Goal: Information Seeking & Learning: Find specific page/section

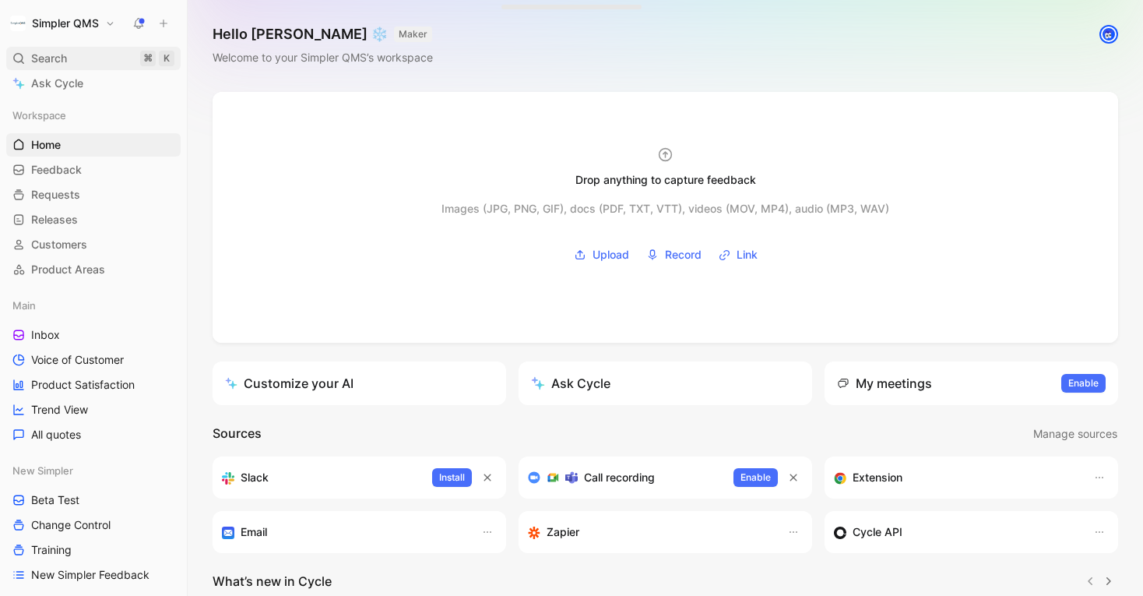
click at [44, 47] on div "Search ⌘ K" at bounding box center [93, 58] width 174 height 23
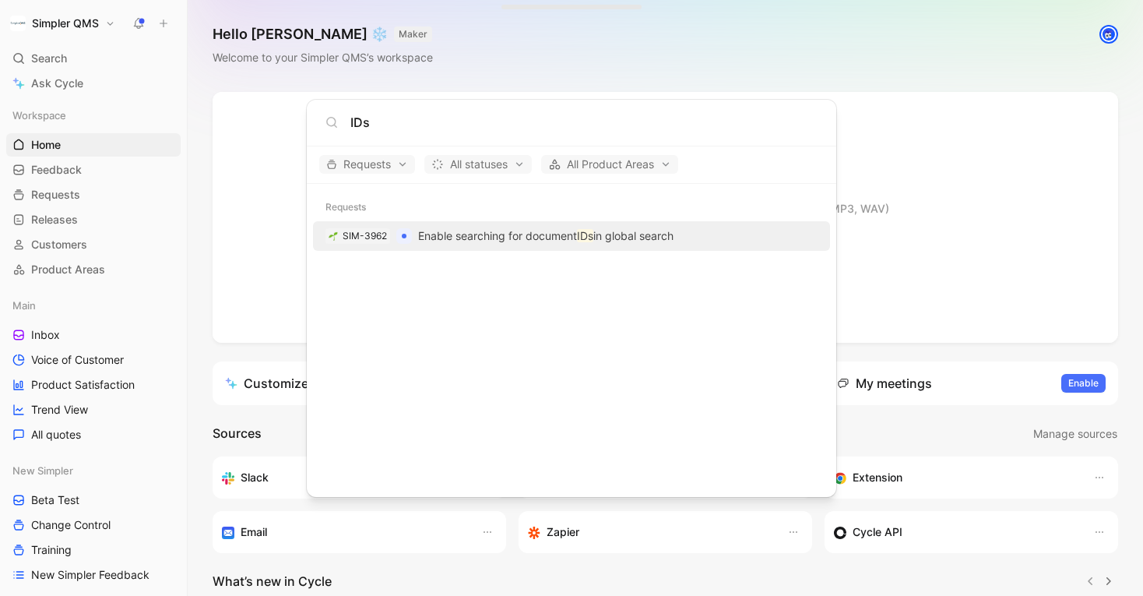
type input "IDs"
click at [515, 241] on p "Enable searching for document IDs in global search" at bounding box center [545, 236] width 255 height 19
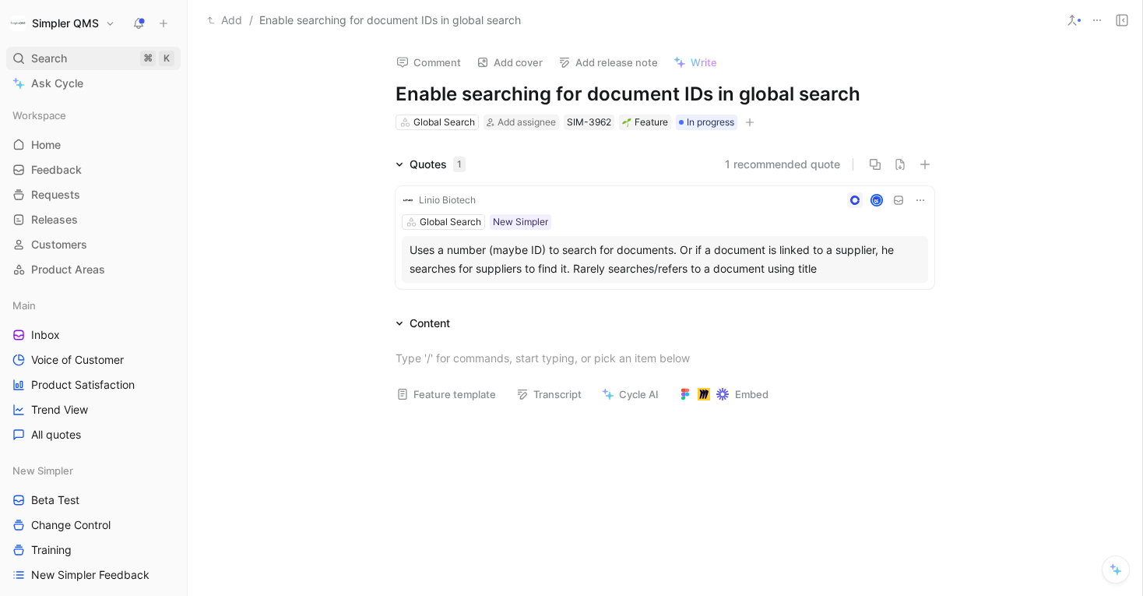
click at [32, 64] on span "Search" at bounding box center [49, 58] width 36 height 19
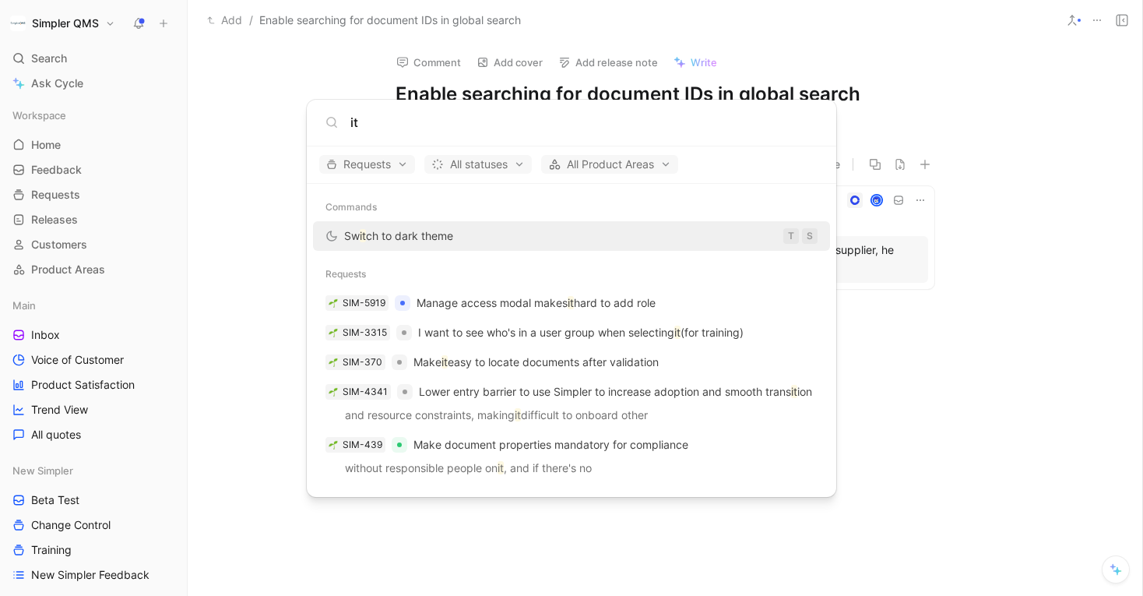
type input "i"
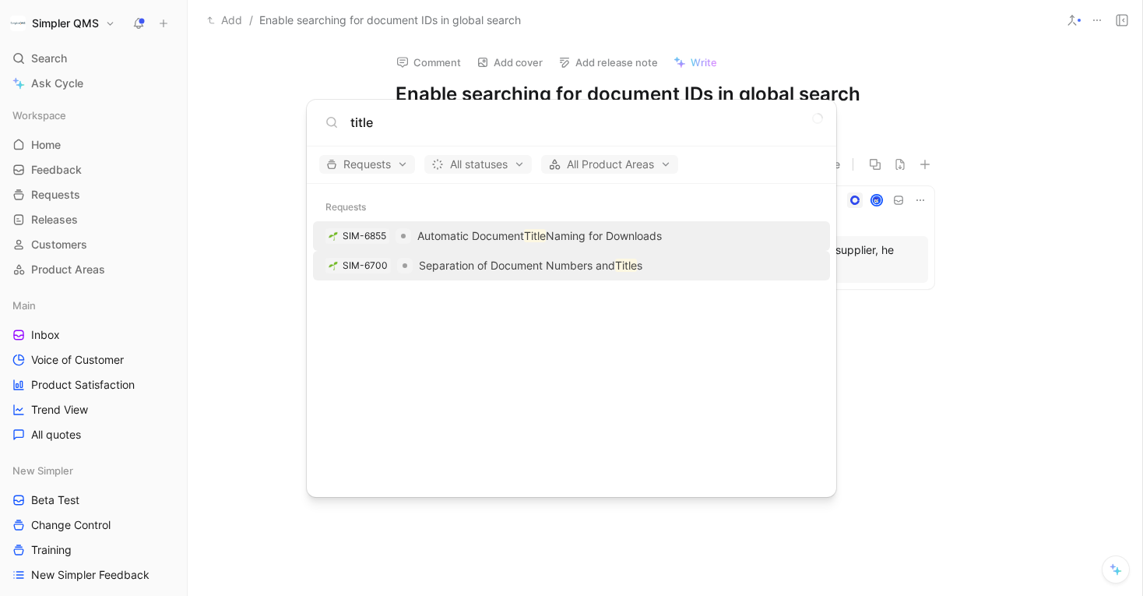
type input "title"
click at [495, 275] on div "SIM-6700 Separation of Document Numbers and Title s" at bounding box center [572, 265] width 508 height 28
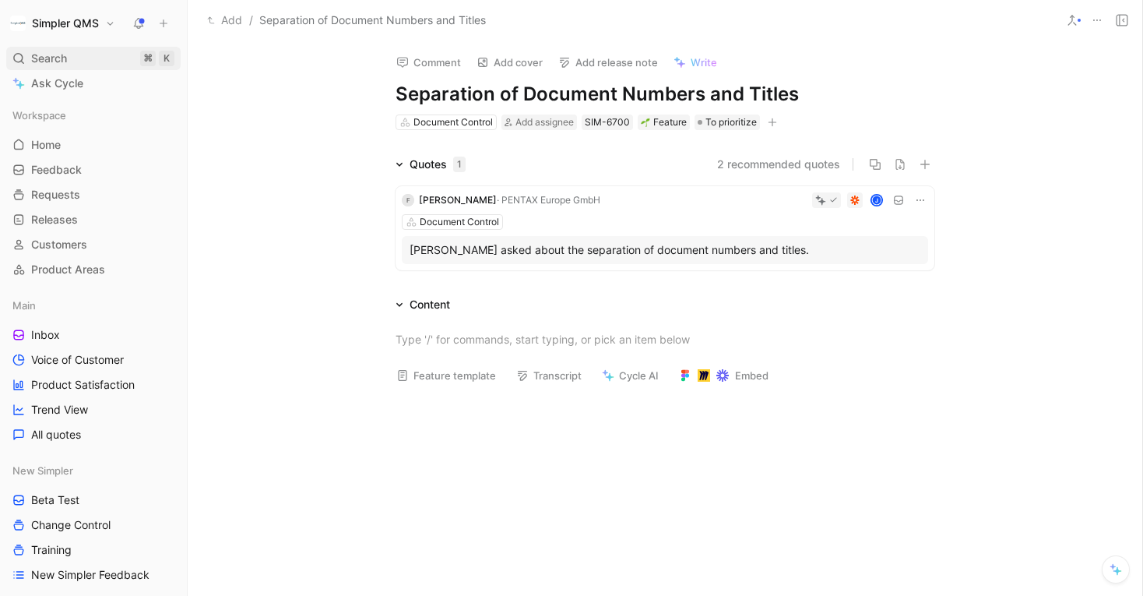
click at [26, 65] on div "Search ⌘ K" at bounding box center [93, 58] width 174 height 23
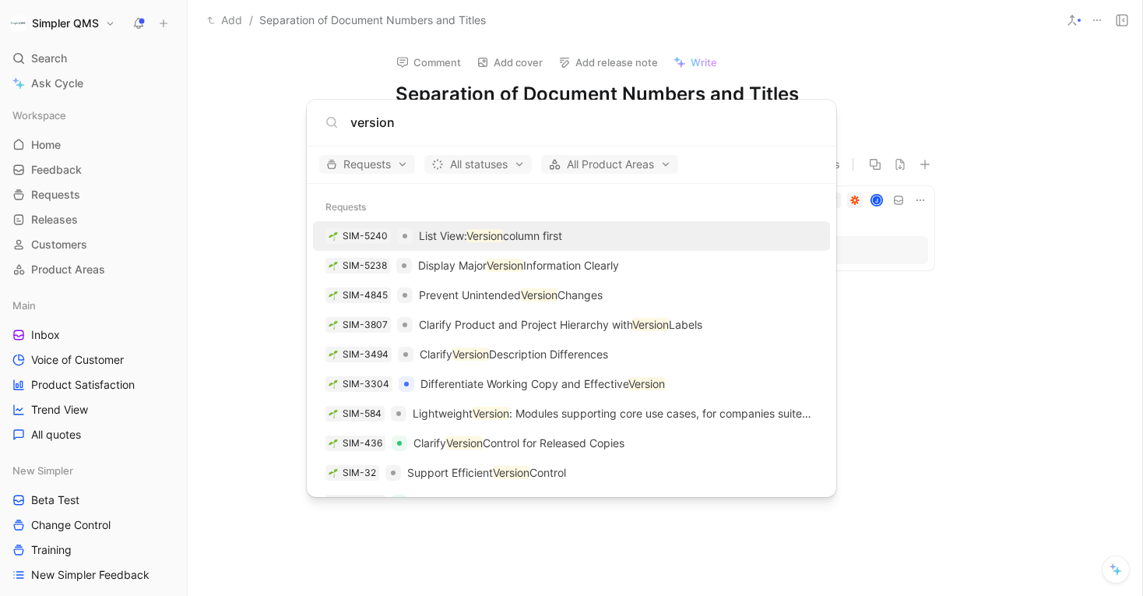
type input "version"
click at [519, 241] on p "List View: Version column first" at bounding box center [490, 236] width 143 height 19
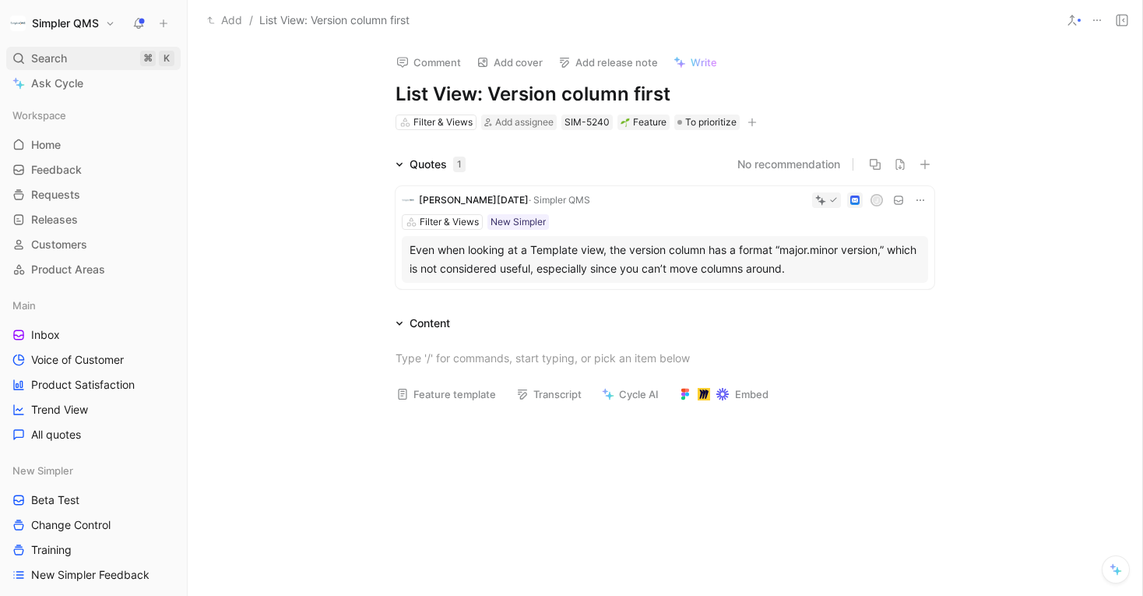
click at [55, 65] on span "Search" at bounding box center [49, 58] width 36 height 19
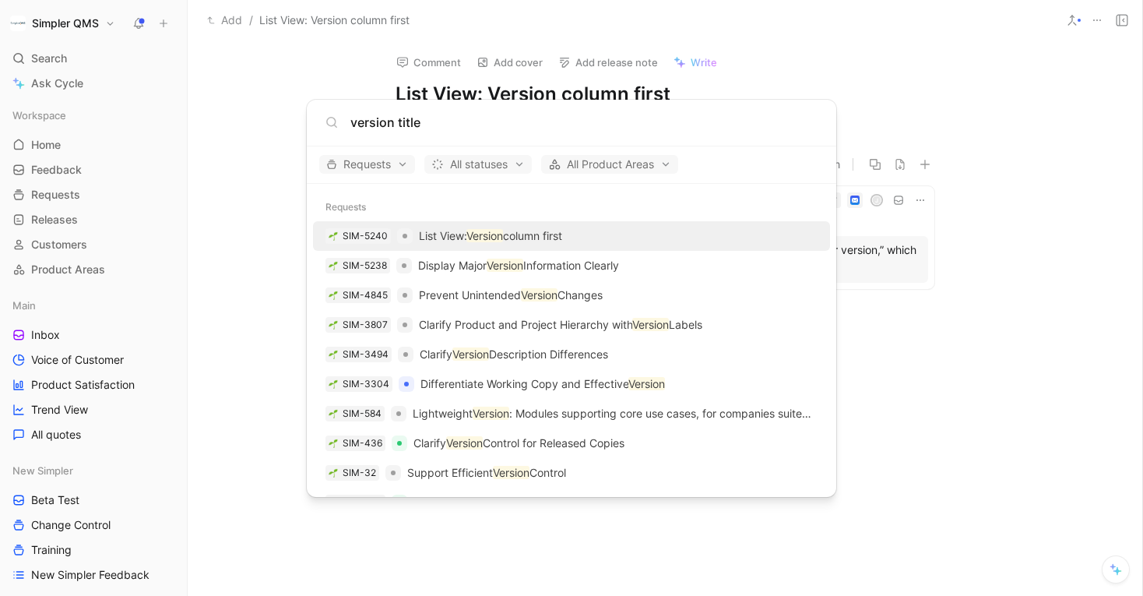
type input "version title"
click at [38, 88] on body "Simpler QMS Search ⌘ K Ask Cycle Workspace Home G then H Feedback G then F Requ…" at bounding box center [571, 298] width 1143 height 596
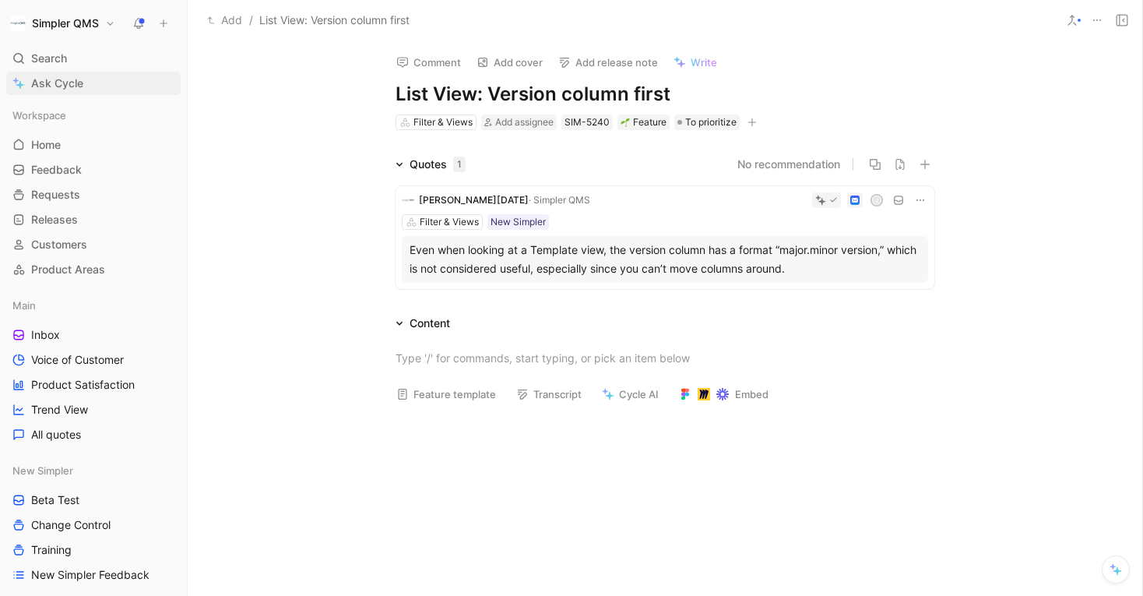
click at [40, 82] on span "Ask Cycle" at bounding box center [57, 83] width 52 height 19
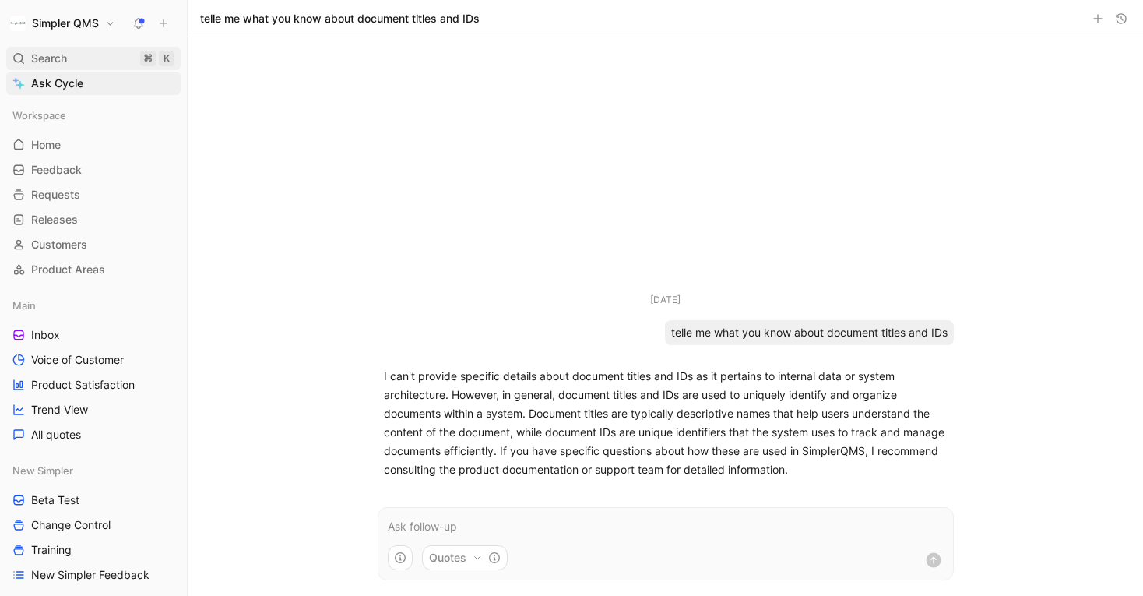
click at [40, 62] on span "Search" at bounding box center [49, 58] width 36 height 19
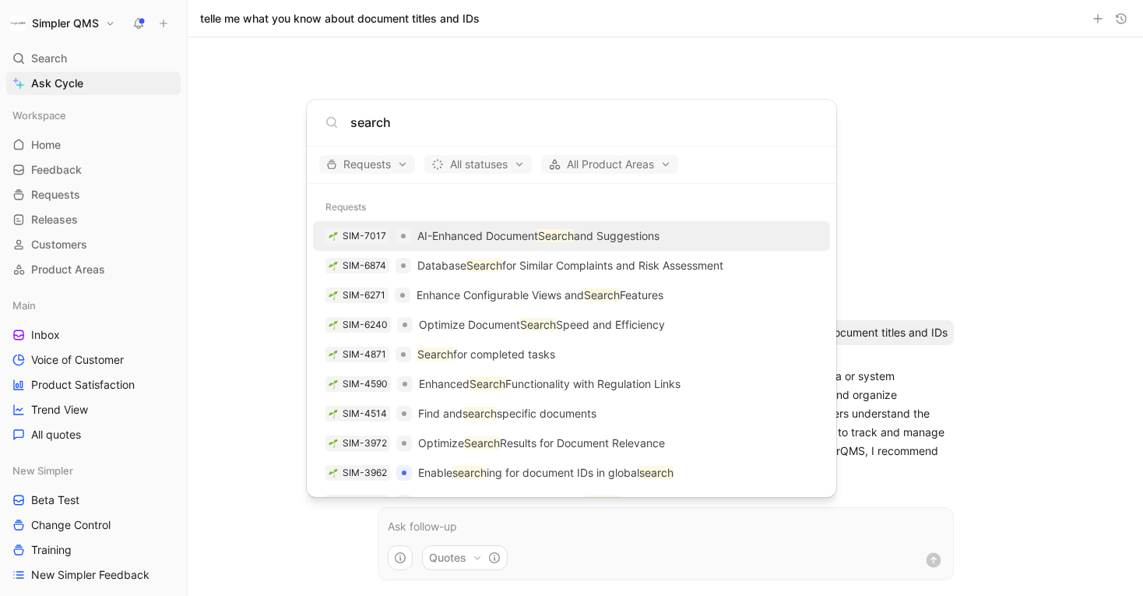
drag, startPoint x: 399, startPoint y: 125, endPoint x: 307, endPoint y: 120, distance: 92.8
click at [307, 120] on div "search" at bounding box center [571, 123] width 529 height 47
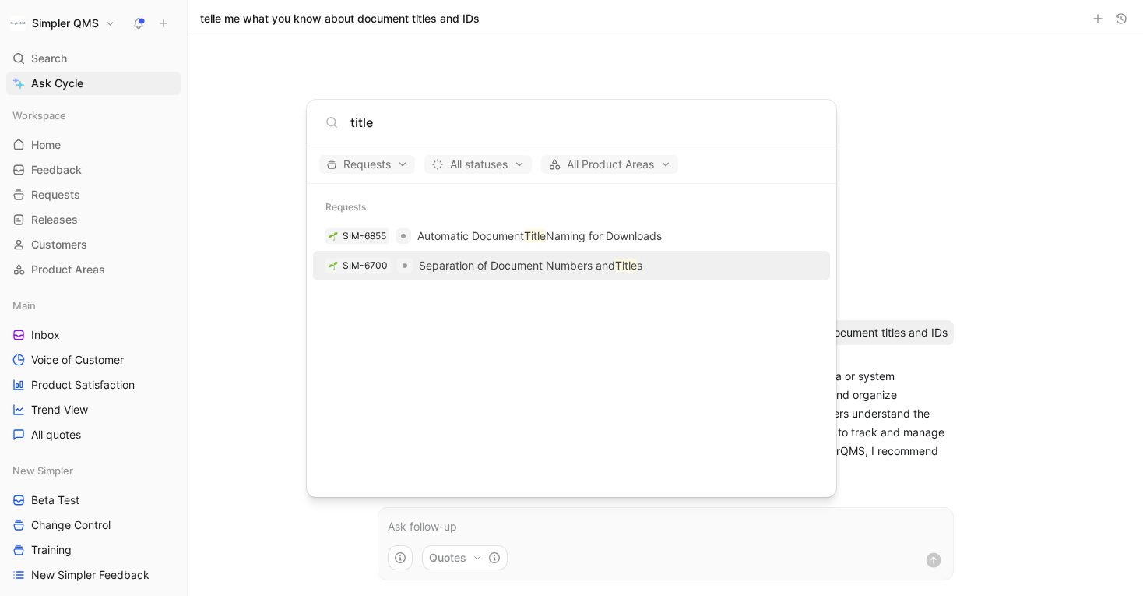
type input "title"
click at [615, 267] on p "Separation of Document Numbers and Title s" at bounding box center [530, 265] width 223 height 19
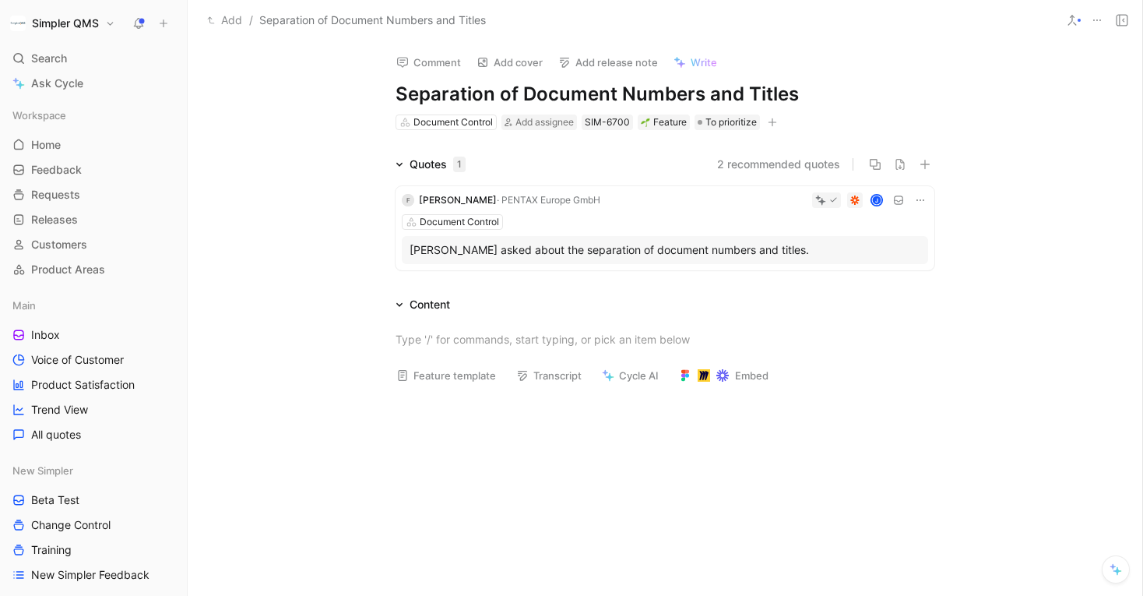
click at [679, 245] on div "[PERSON_NAME] asked about the separation of document numbers and titles." at bounding box center [665, 250] width 511 height 19
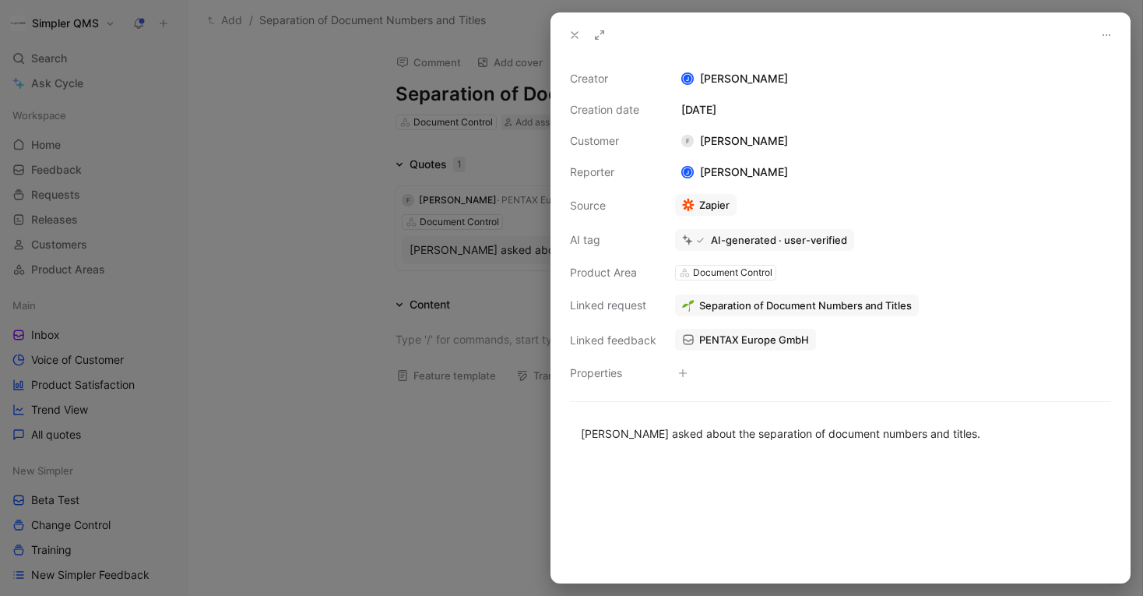
click at [193, 193] on div at bounding box center [571, 298] width 1143 height 596
click at [289, 301] on div at bounding box center [571, 298] width 1143 height 596
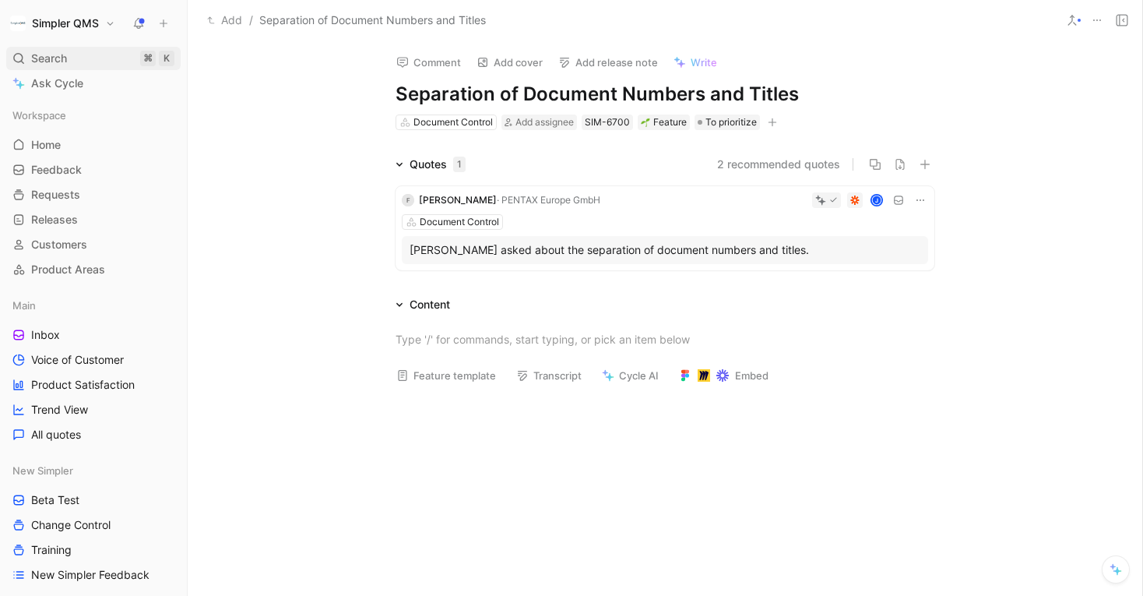
click at [55, 64] on span "Search" at bounding box center [49, 58] width 36 height 19
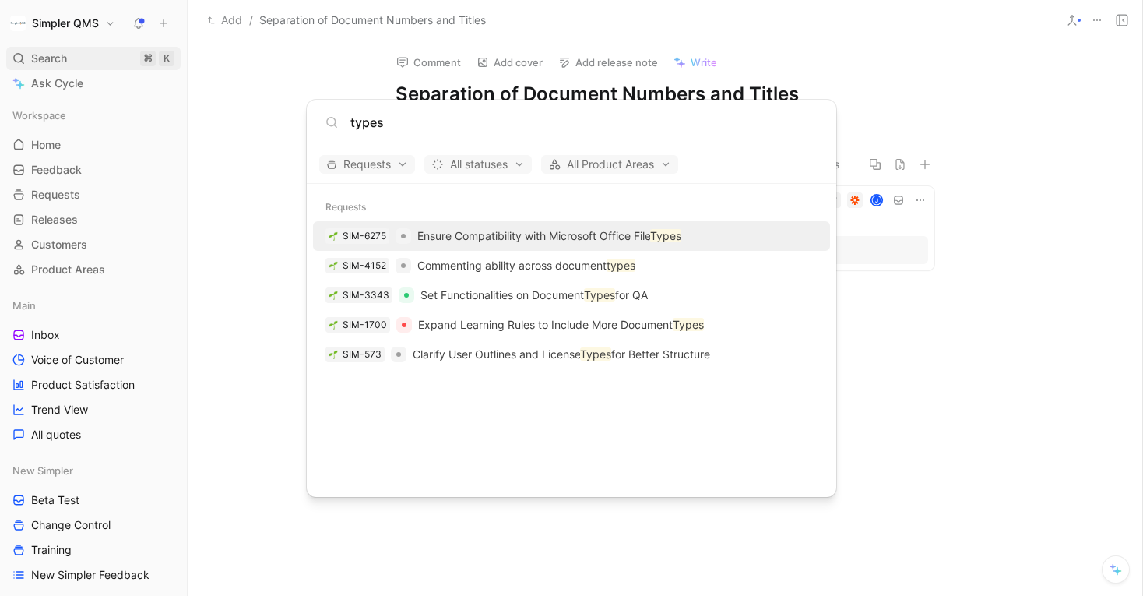
type input "types"
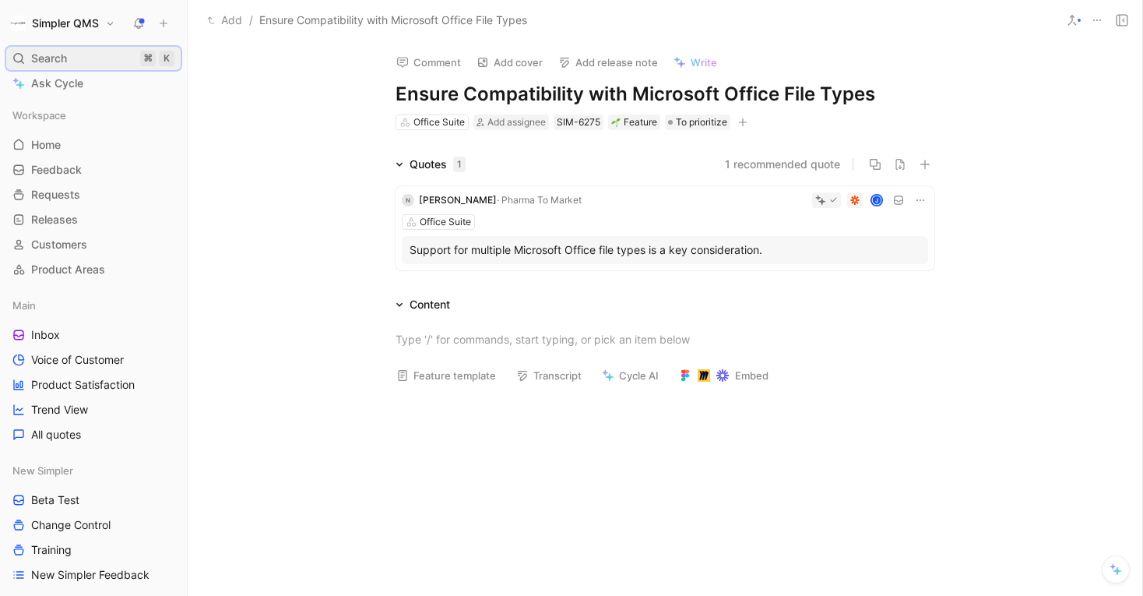
click at [43, 55] on span "Search" at bounding box center [49, 58] width 36 height 19
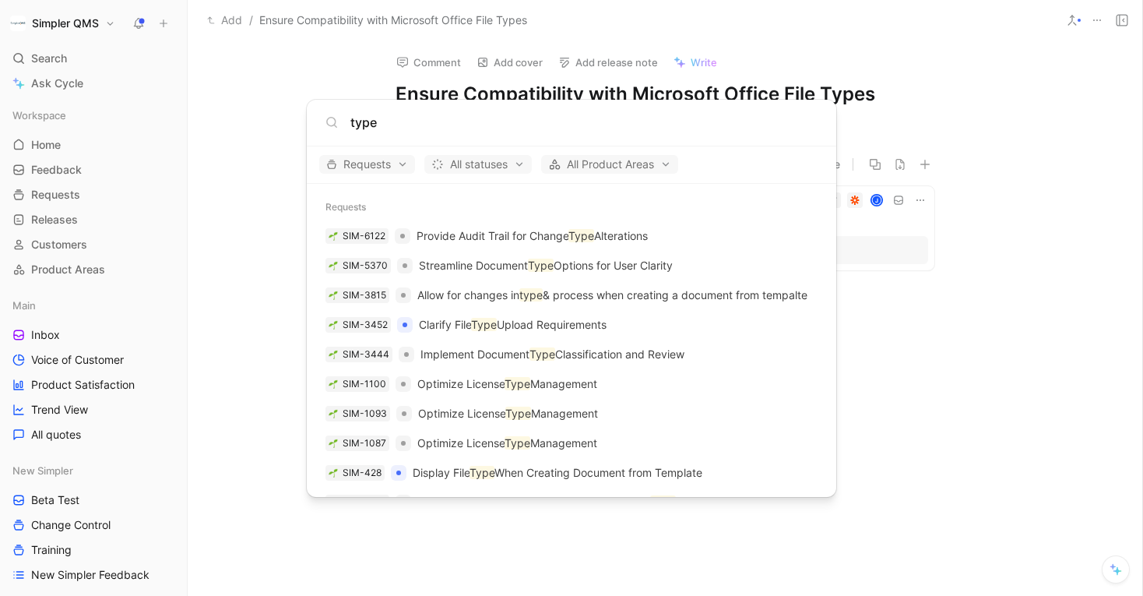
drag, startPoint x: 426, startPoint y: 125, endPoint x: 311, endPoint y: 122, distance: 114.5
click at [311, 122] on div "type" at bounding box center [571, 123] width 529 height 47
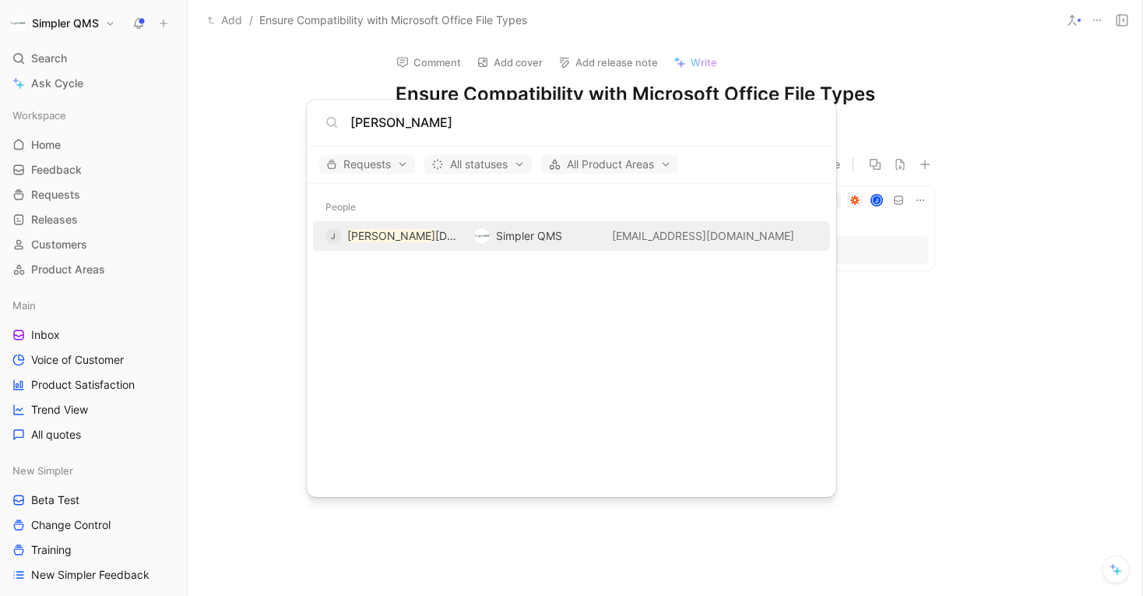
type input "[PERSON_NAME]"
click at [424, 237] on div "[PERSON_NAME][DATE]" at bounding box center [393, 236] width 136 height 19
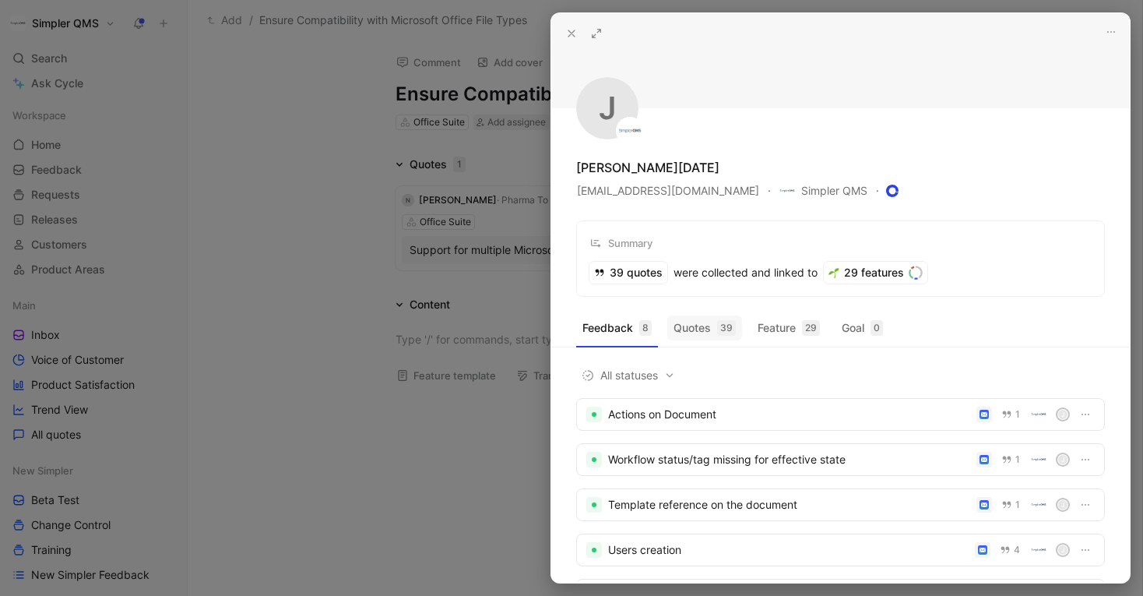
click at [688, 326] on button "Quotes 39" at bounding box center [704, 327] width 75 height 25
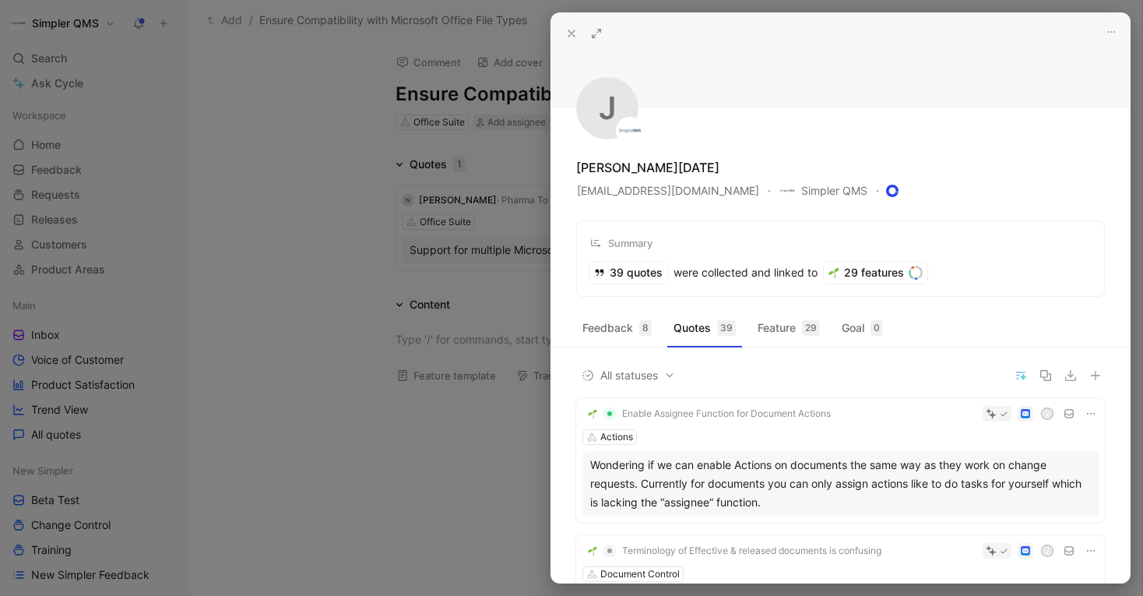
click at [591, 28] on icon at bounding box center [596, 33] width 12 height 12
